Goal: Transaction & Acquisition: Purchase product/service

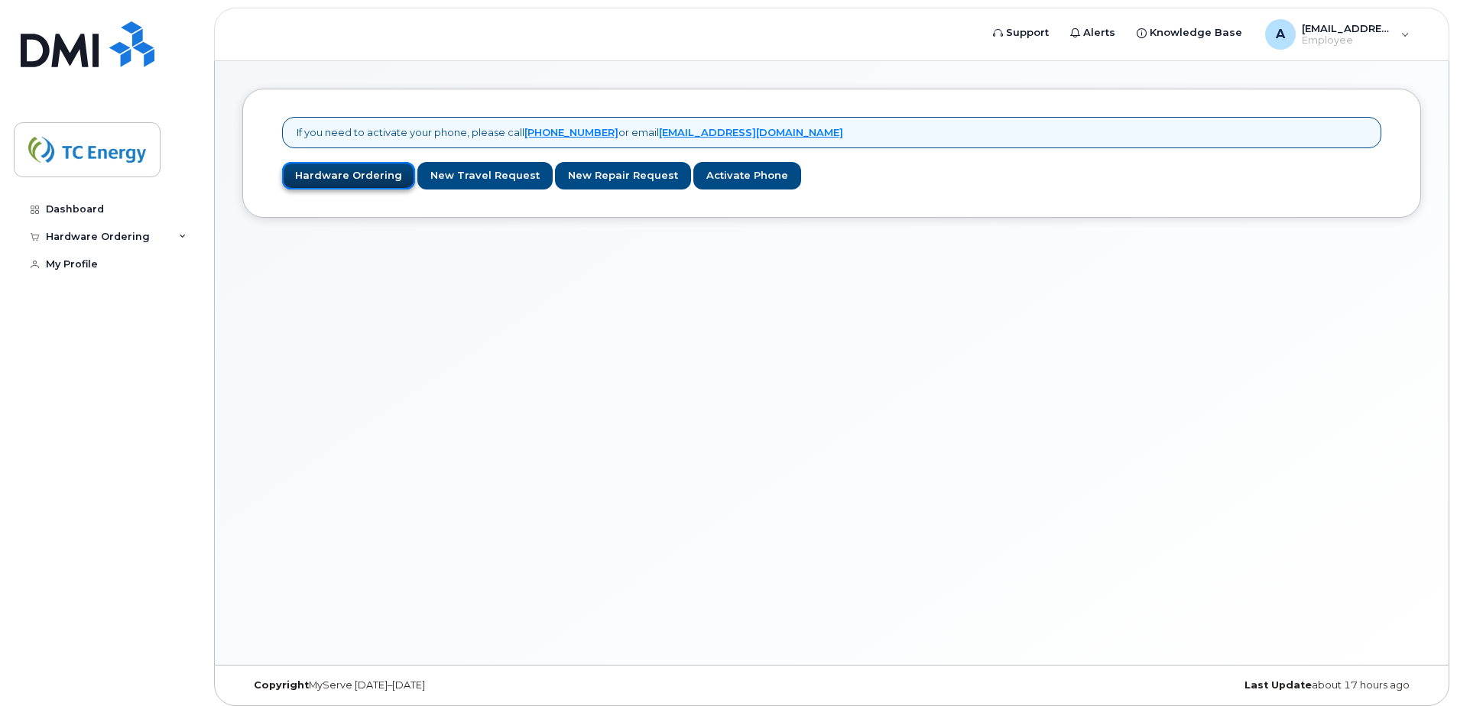
click at [368, 173] on link "Hardware Ordering" at bounding box center [348, 176] width 133 height 28
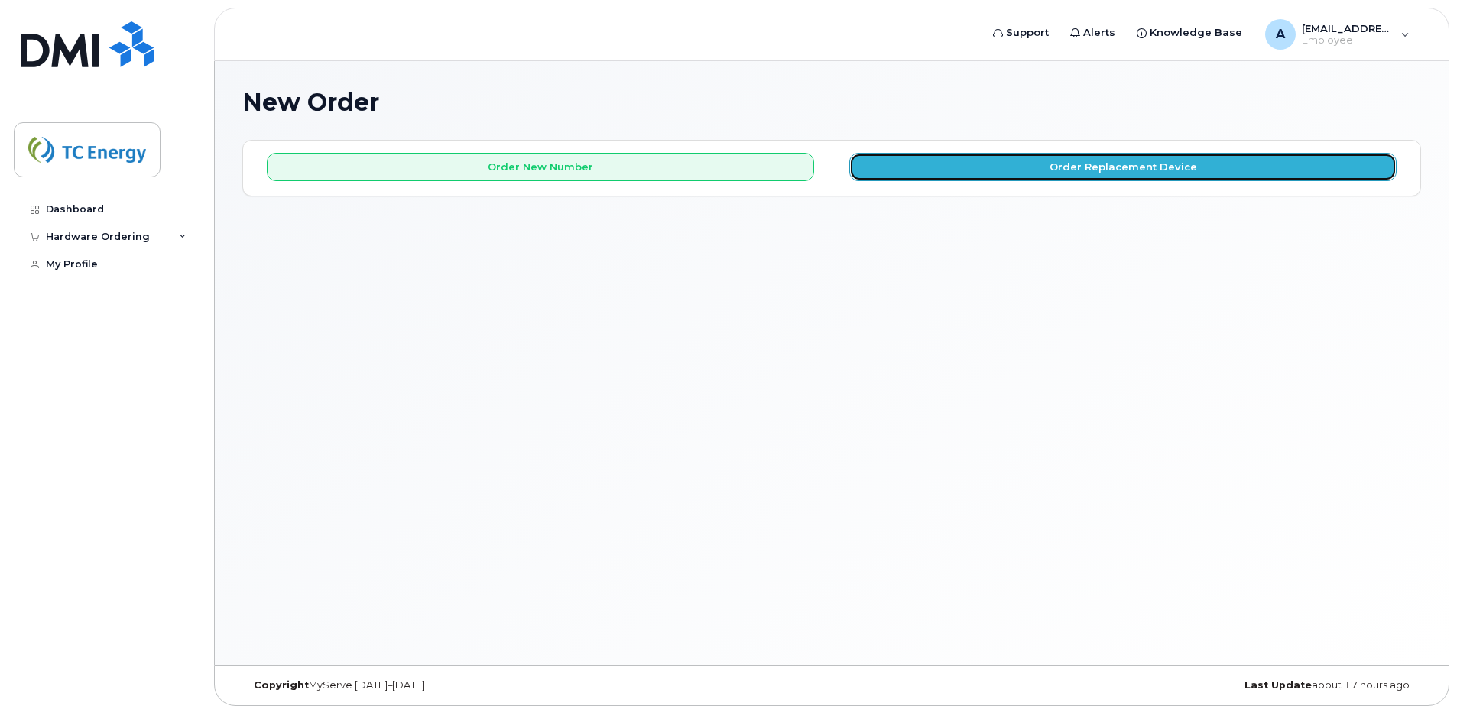
click at [1003, 172] on button "Order Replacement Device" at bounding box center [1122, 167] width 547 height 28
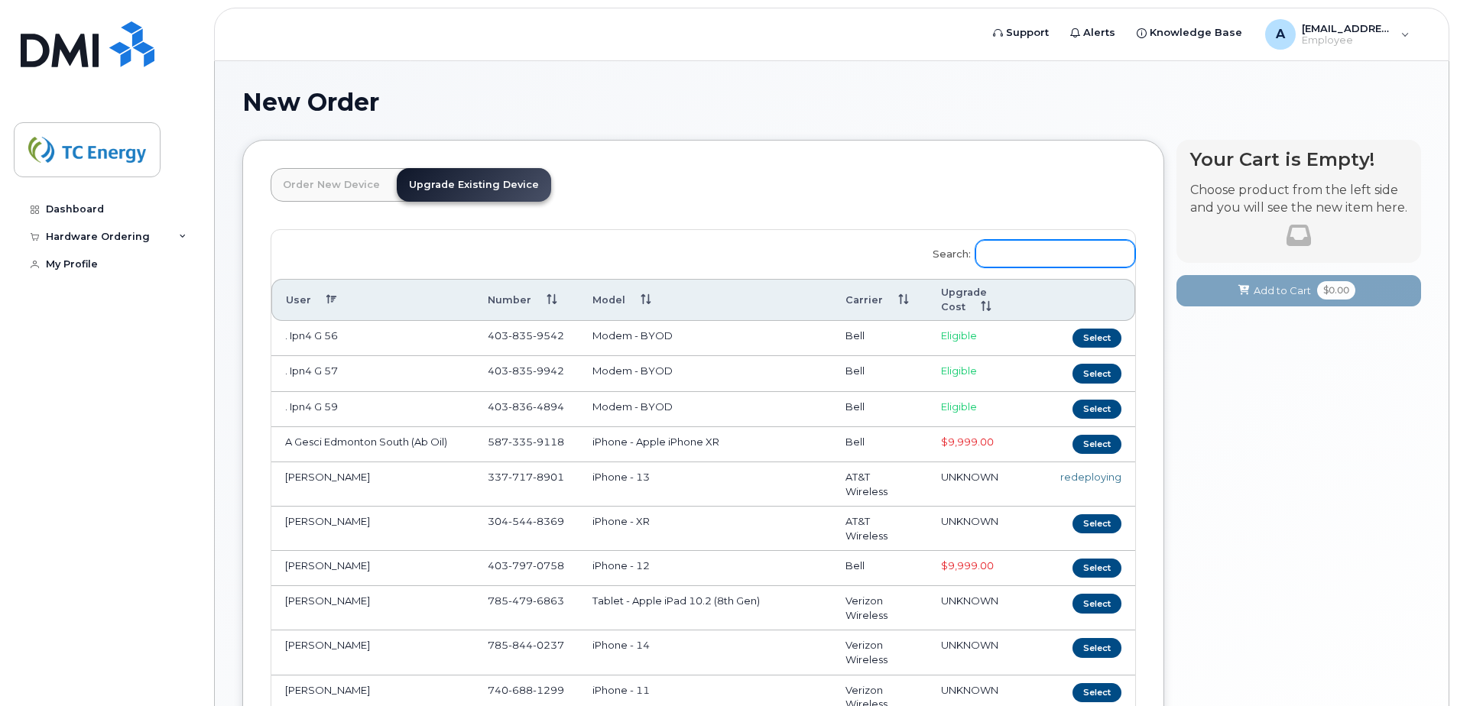
click at [1041, 261] on input "Search:" at bounding box center [1055, 254] width 160 height 28
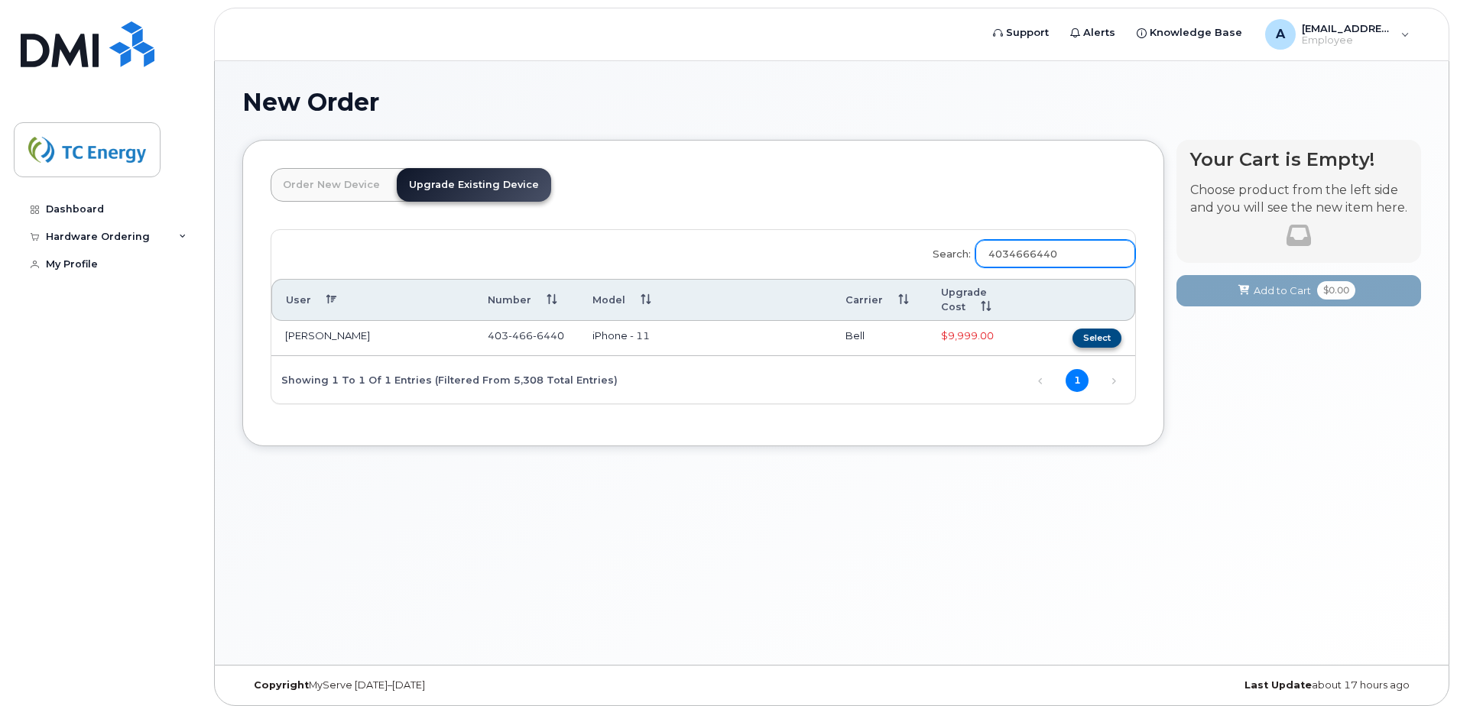
type input "4034666440"
click at [1109, 336] on button "Select" at bounding box center [1096, 338] width 49 height 19
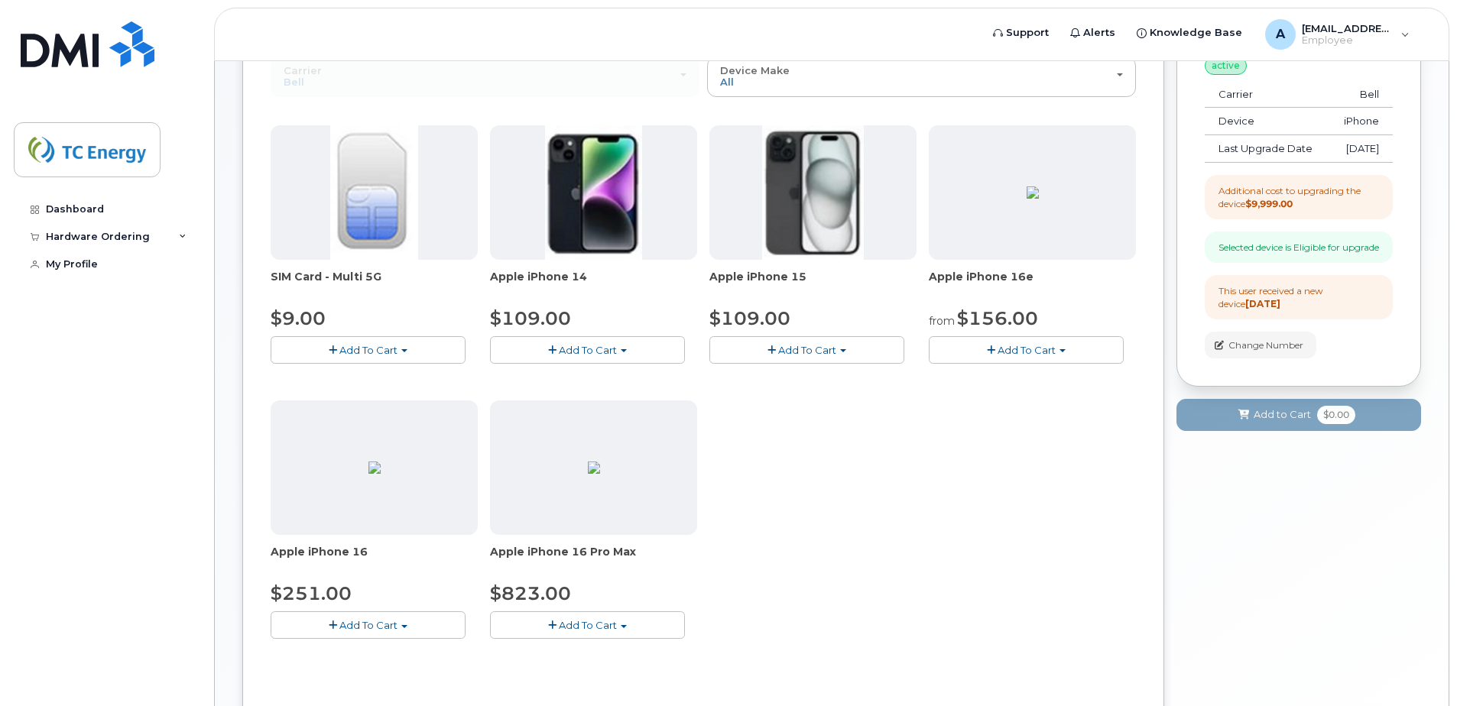
scroll to position [153, 0]
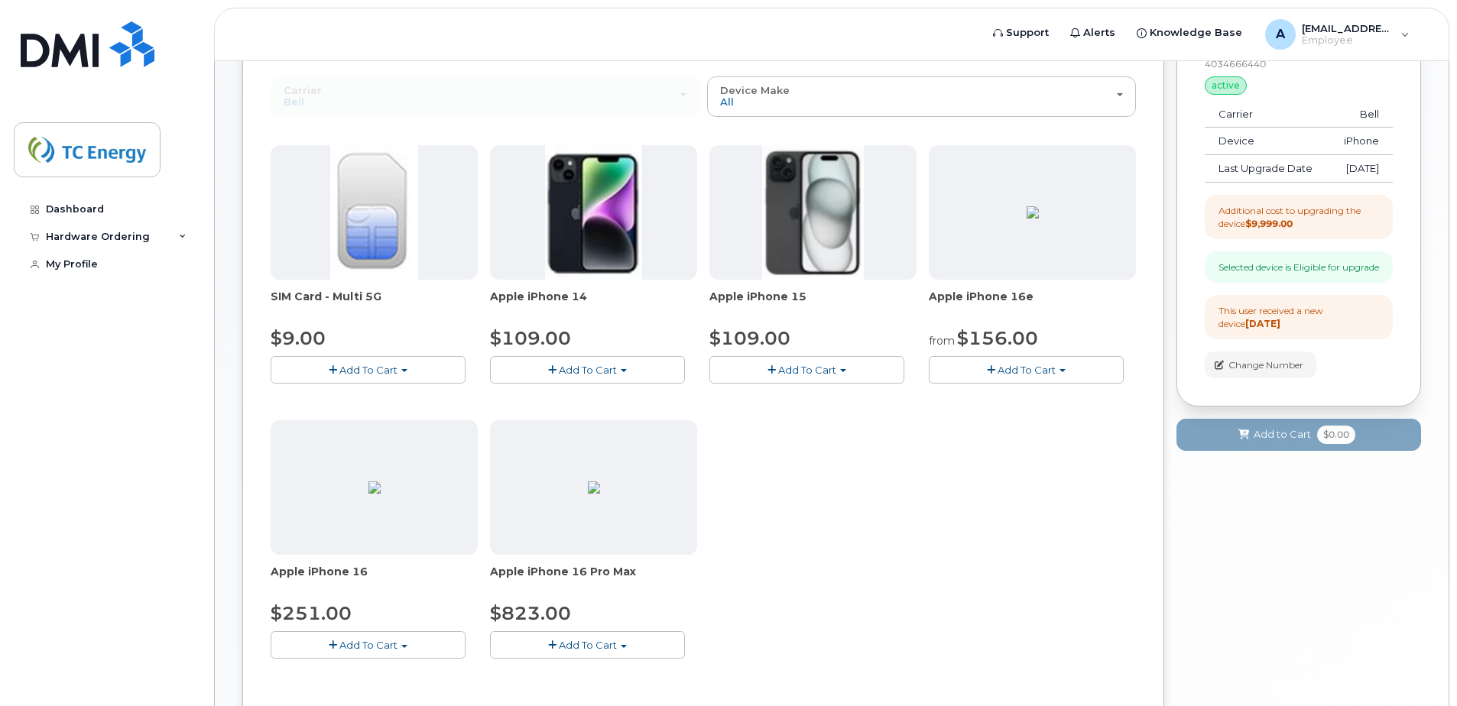
click at [835, 369] on span "Add To Cart" at bounding box center [807, 370] width 58 height 12
click at [1053, 369] on span "Add To Cart" at bounding box center [1026, 370] width 58 height 12
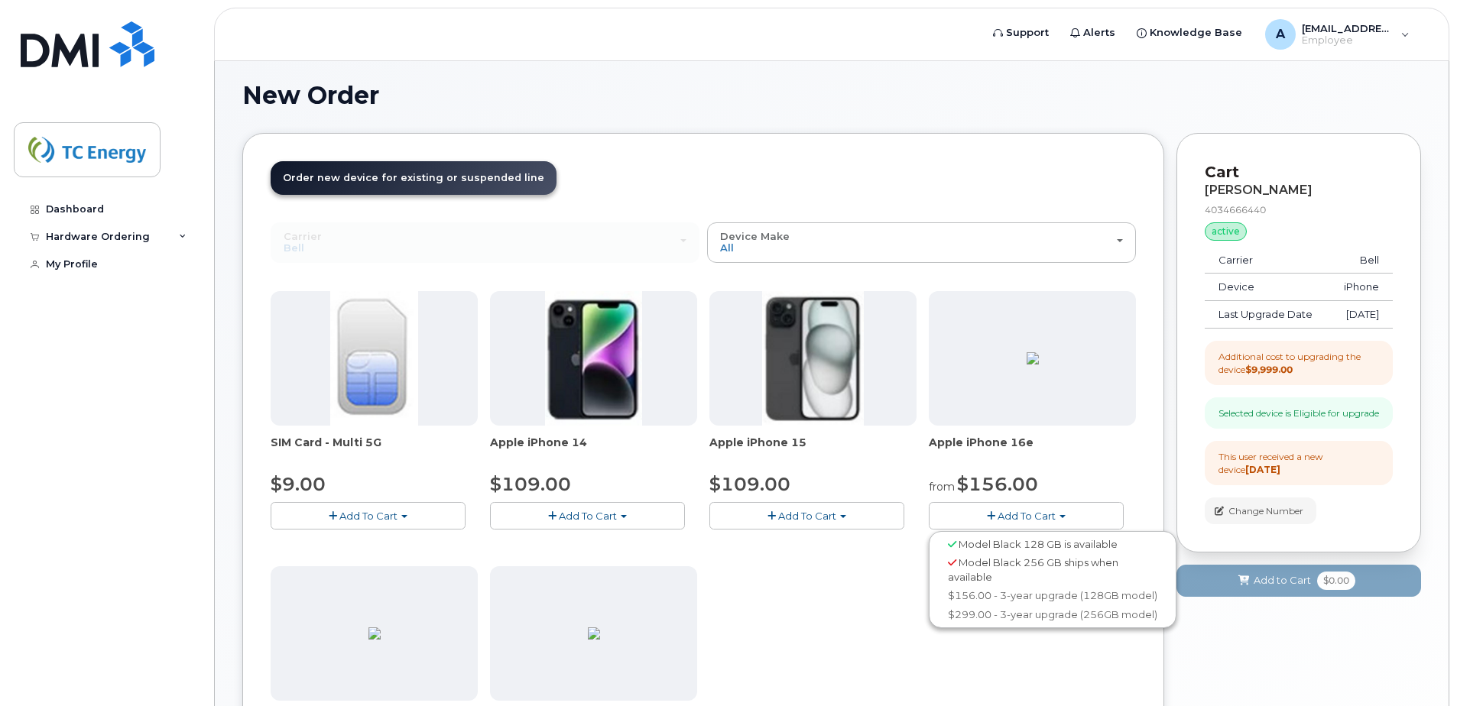
scroll to position [0, 0]
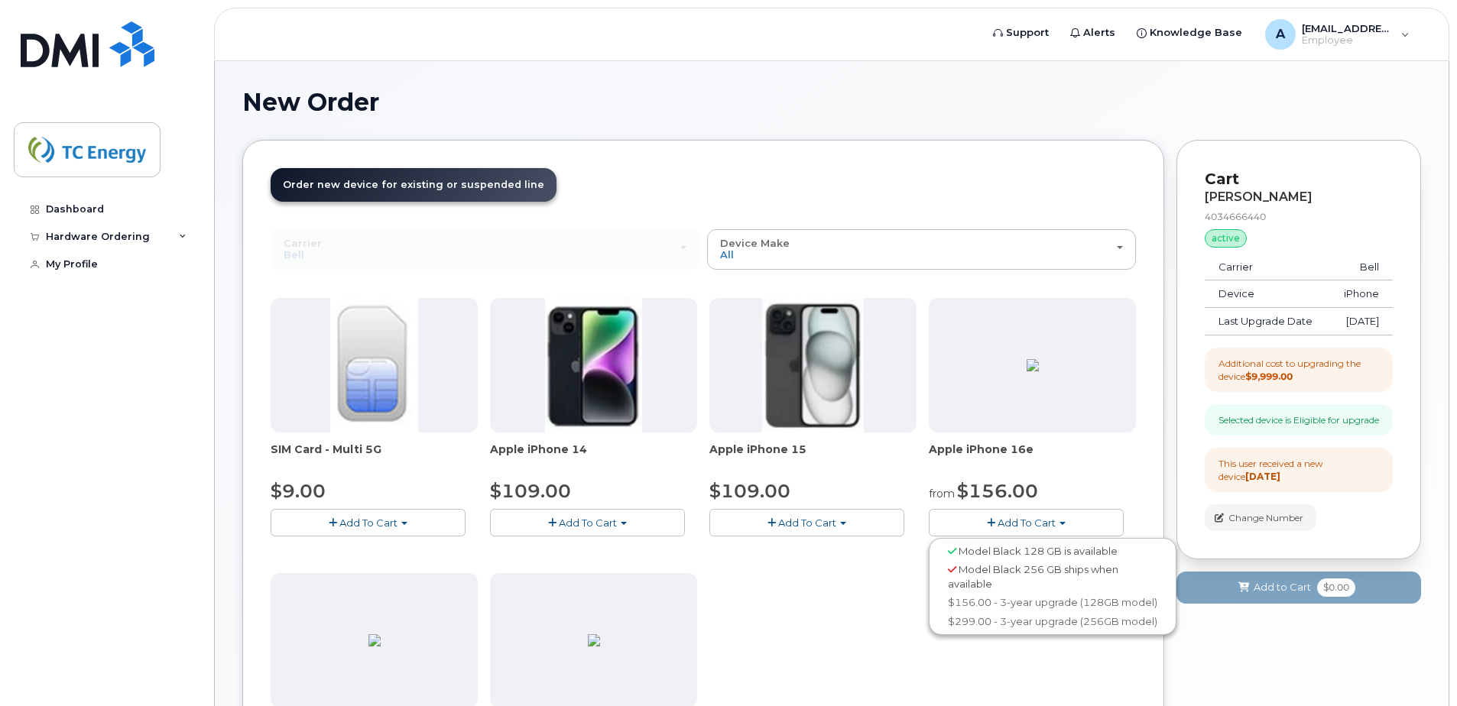
click at [787, 631] on div "SIM Card - Multi 5G $9.00 Add To Cart $9.00 - Replacement SIM Card Apple iPhone…" at bounding box center [703, 567] width 865 height 538
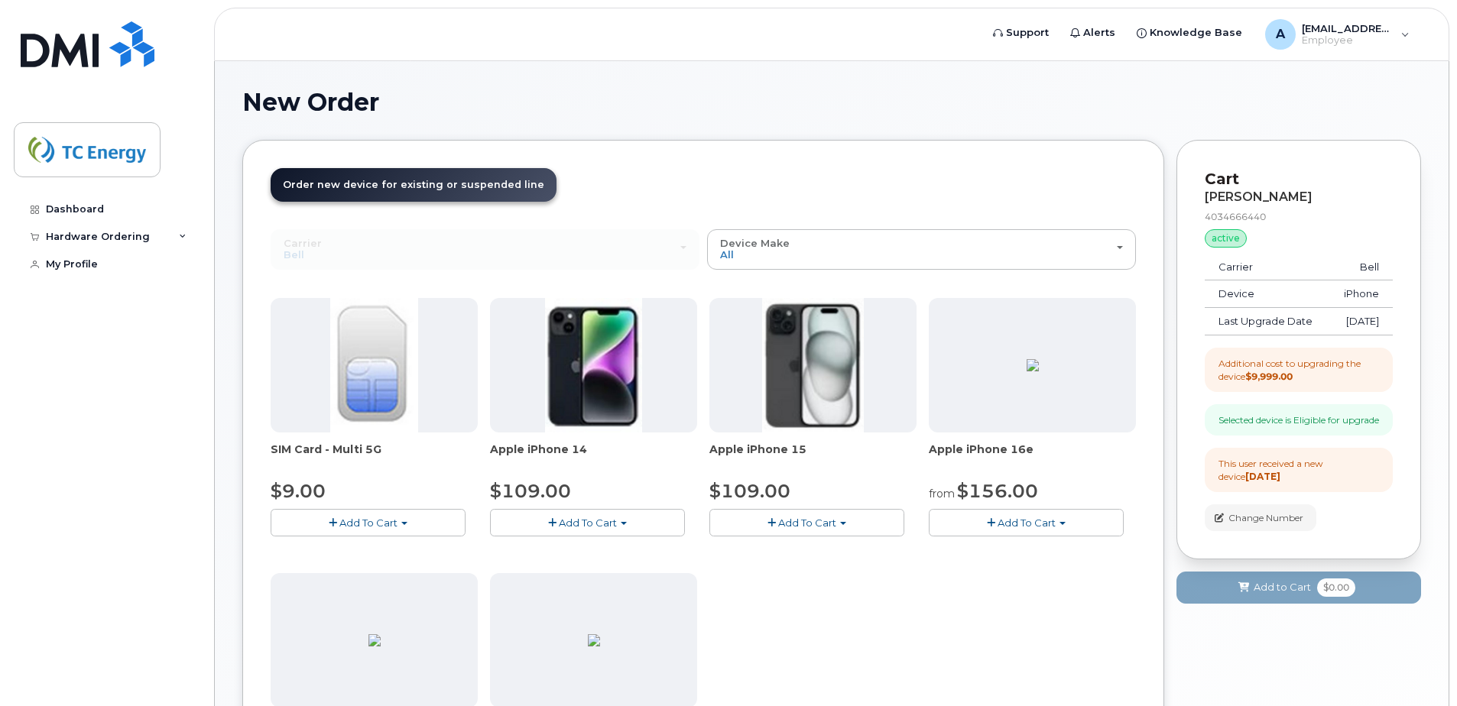
click at [824, 518] on span "Add To Cart" at bounding box center [807, 523] width 58 height 12
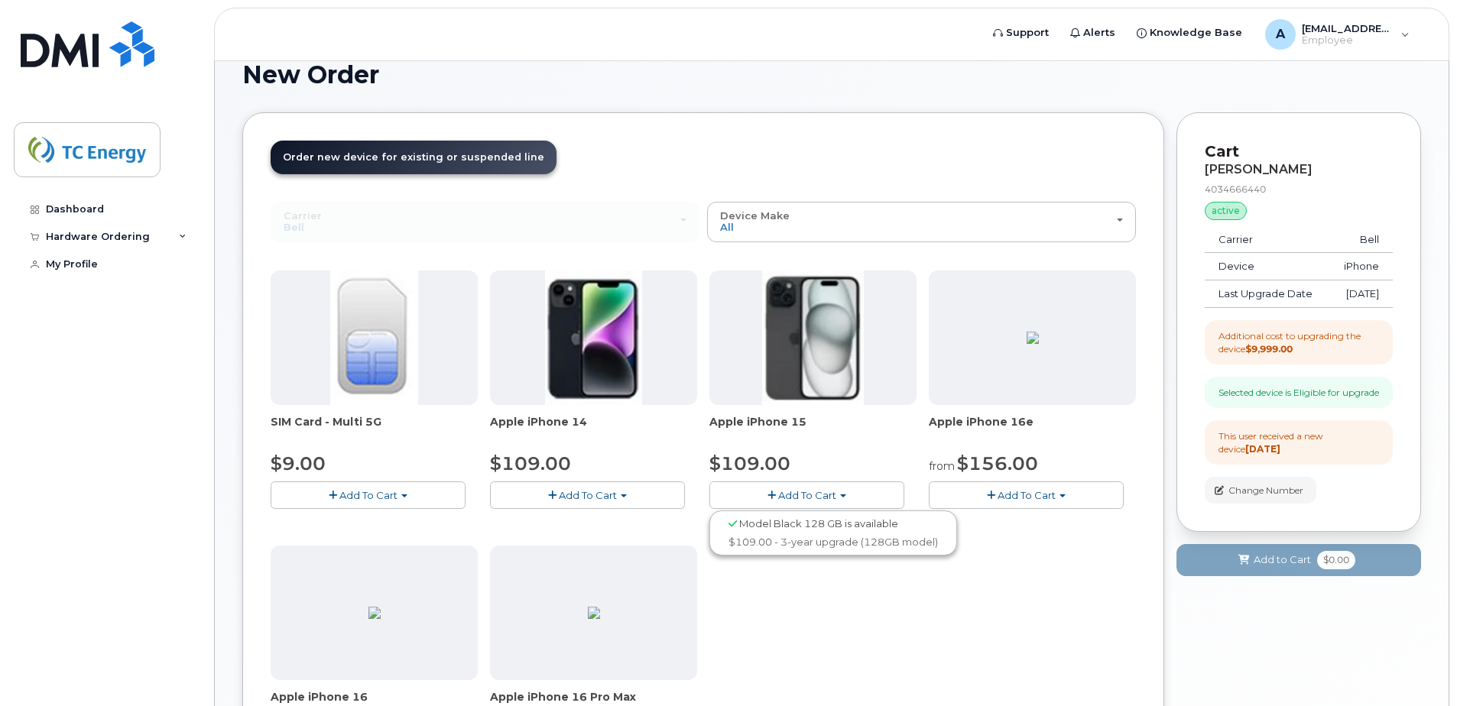
scroll to position [76, 0]
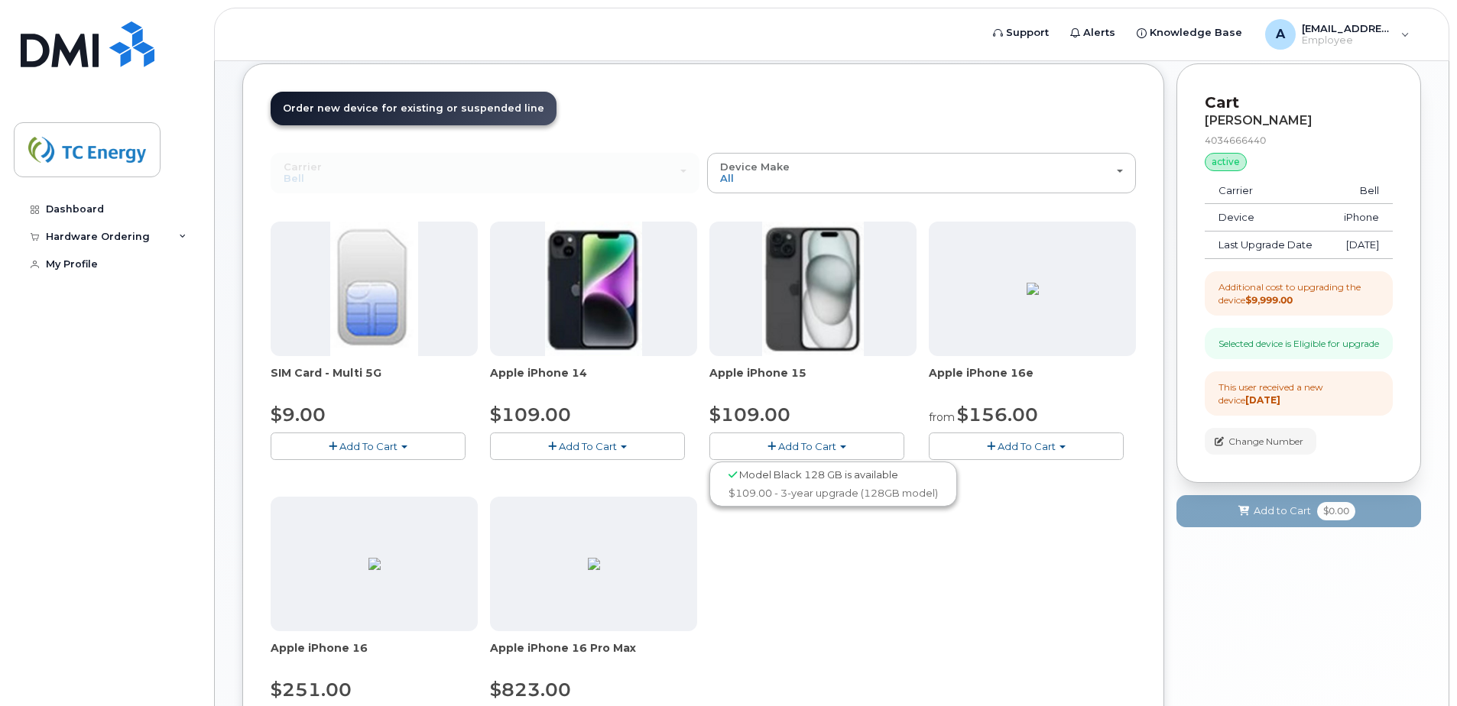
click at [834, 452] on span "Add To Cart" at bounding box center [807, 446] width 58 height 12
click at [750, 449] on button "Add To Cart" at bounding box center [806, 446] width 195 height 27
click at [779, 446] on span "Add To Cart" at bounding box center [807, 446] width 58 height 12
click at [796, 501] on link "$109.00 - 3-year upgrade (128GB model)" at bounding box center [833, 493] width 240 height 19
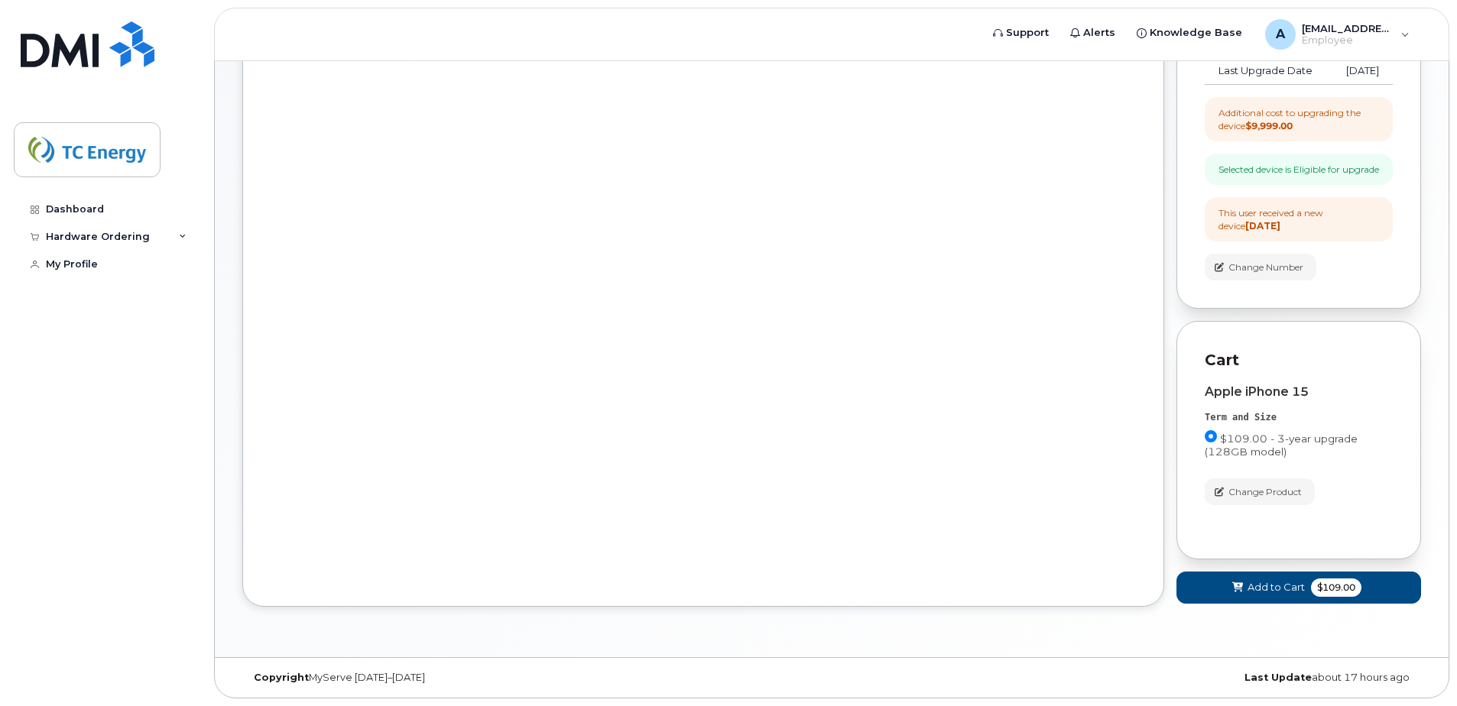
scroll to position [278, 0]
click at [1265, 583] on span "Add to Cart" at bounding box center [1275, 587] width 57 height 15
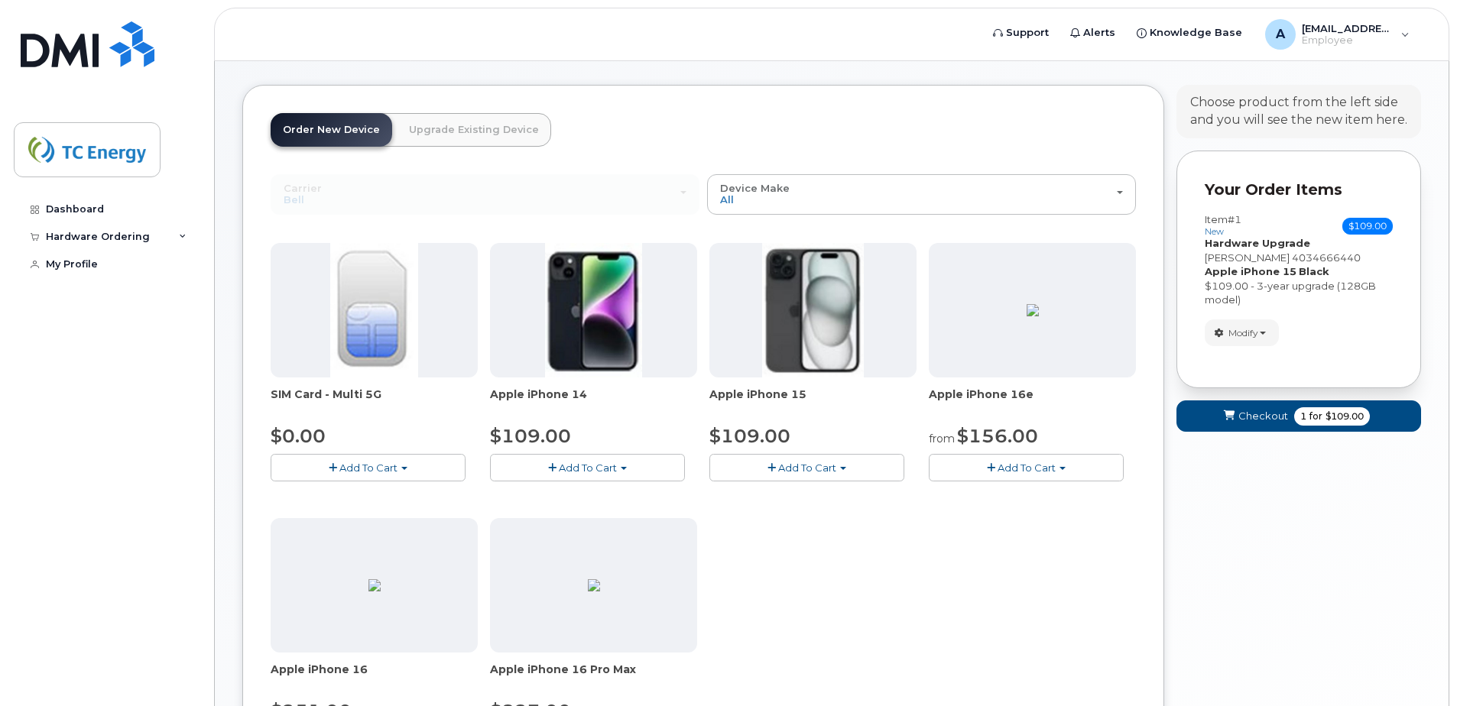
scroll to position [49, 0]
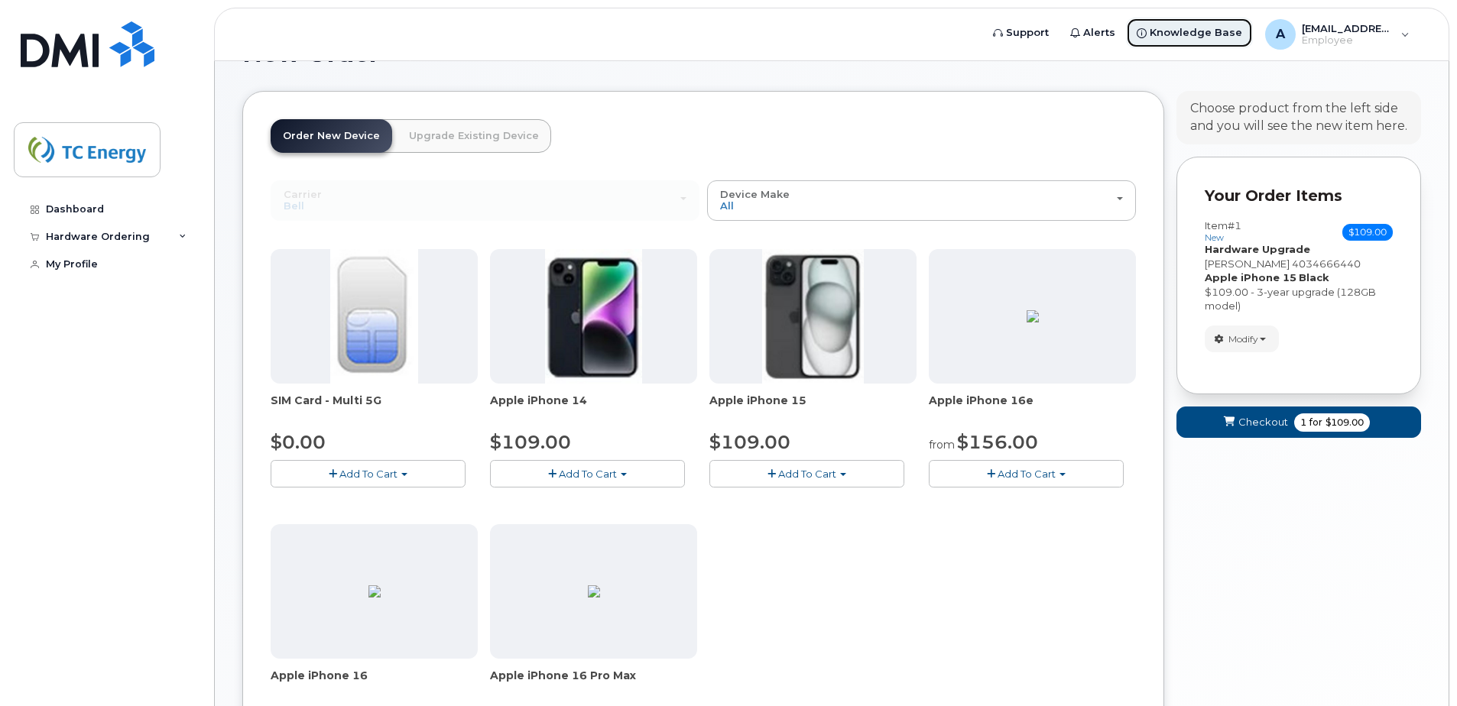
click at [1169, 37] on span "Knowledge Base" at bounding box center [1195, 32] width 92 height 15
click at [1253, 425] on span "Checkout" at bounding box center [1263, 422] width 50 height 15
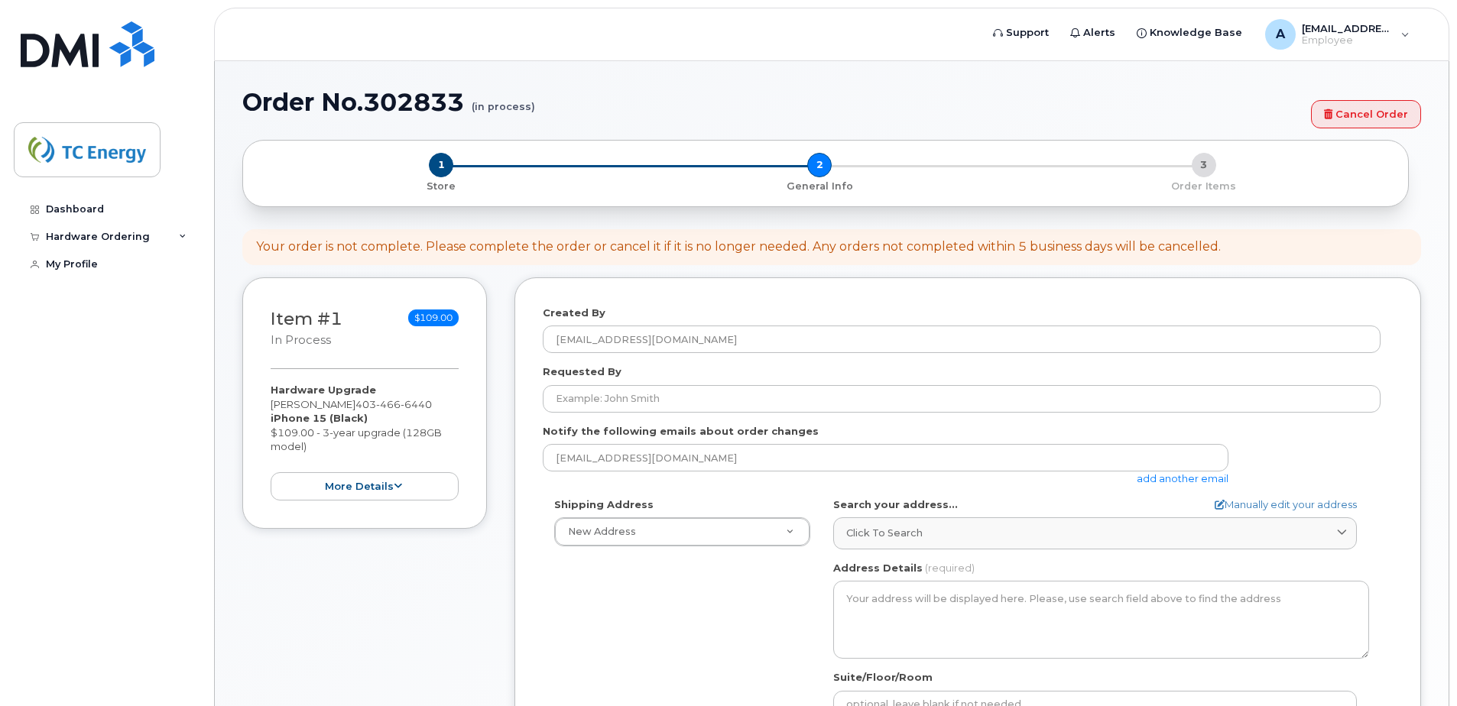
select select
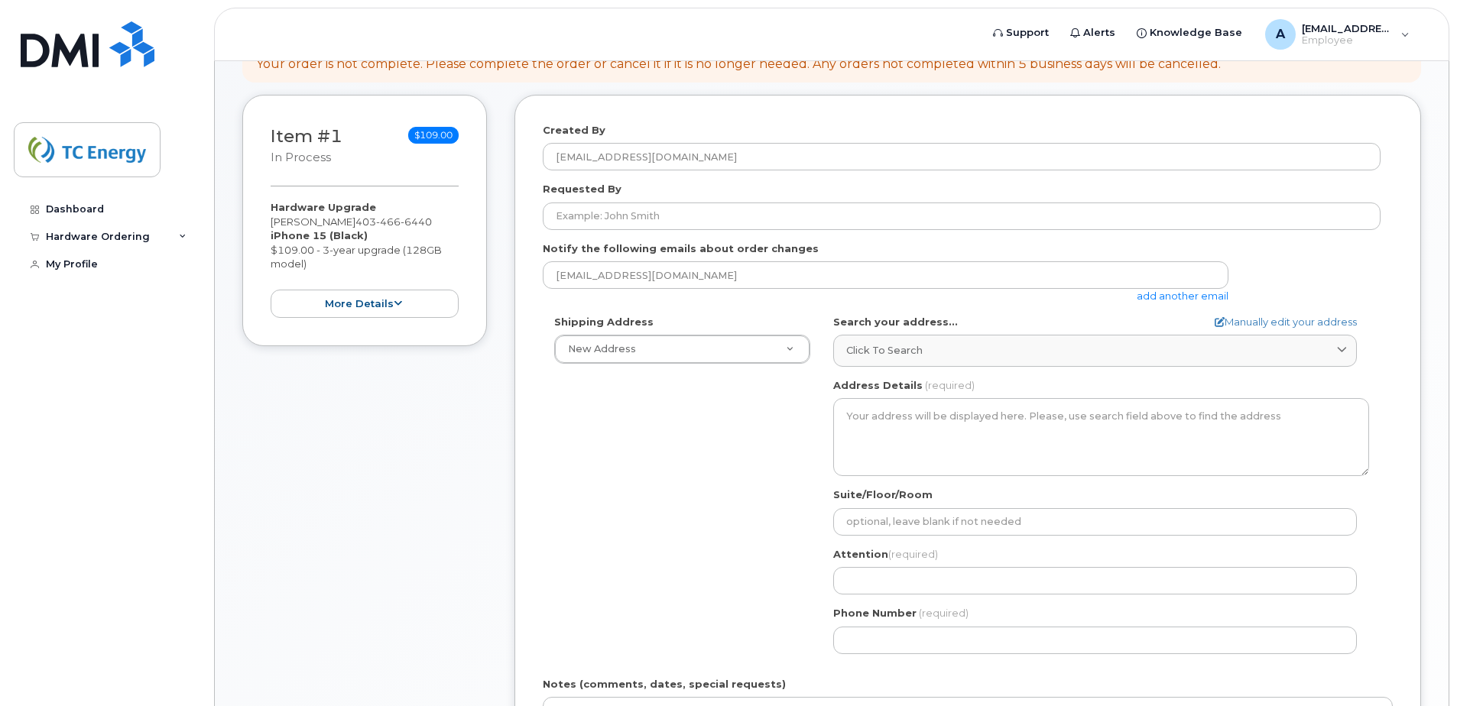
scroll to position [153, 0]
